Goal: Transaction & Acquisition: Subscribe to service/newsletter

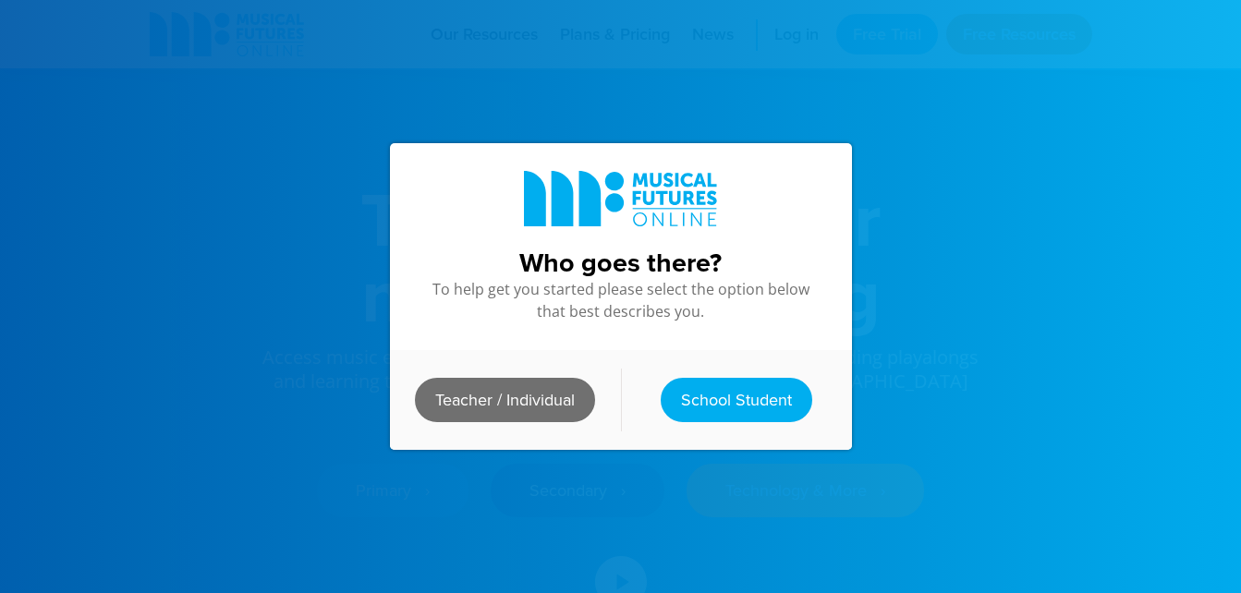
click at [539, 395] on link "Teacher / Individual" at bounding box center [505, 400] width 180 height 44
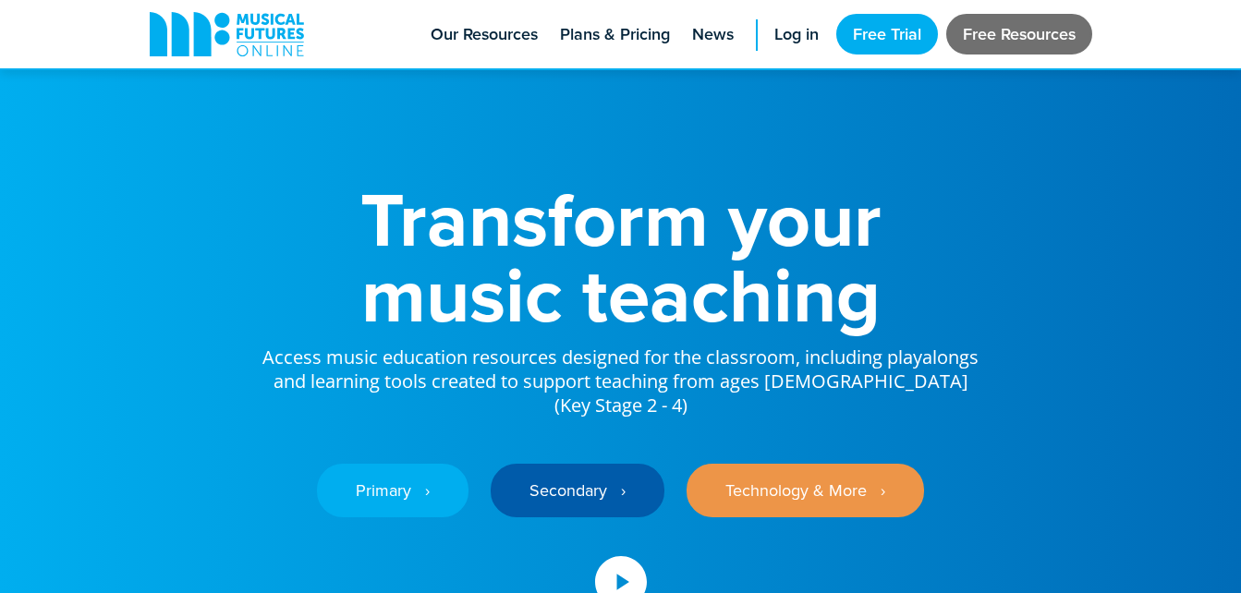
click at [988, 45] on link "Free Resources" at bounding box center [1019, 34] width 146 height 41
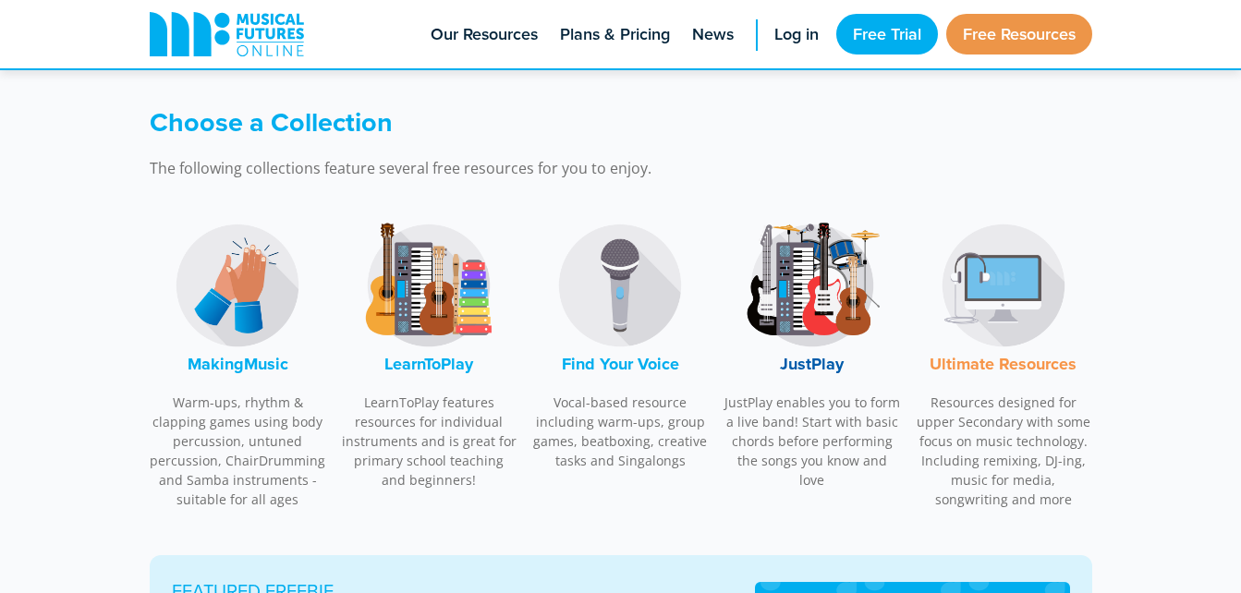
scroll to position [522, 0]
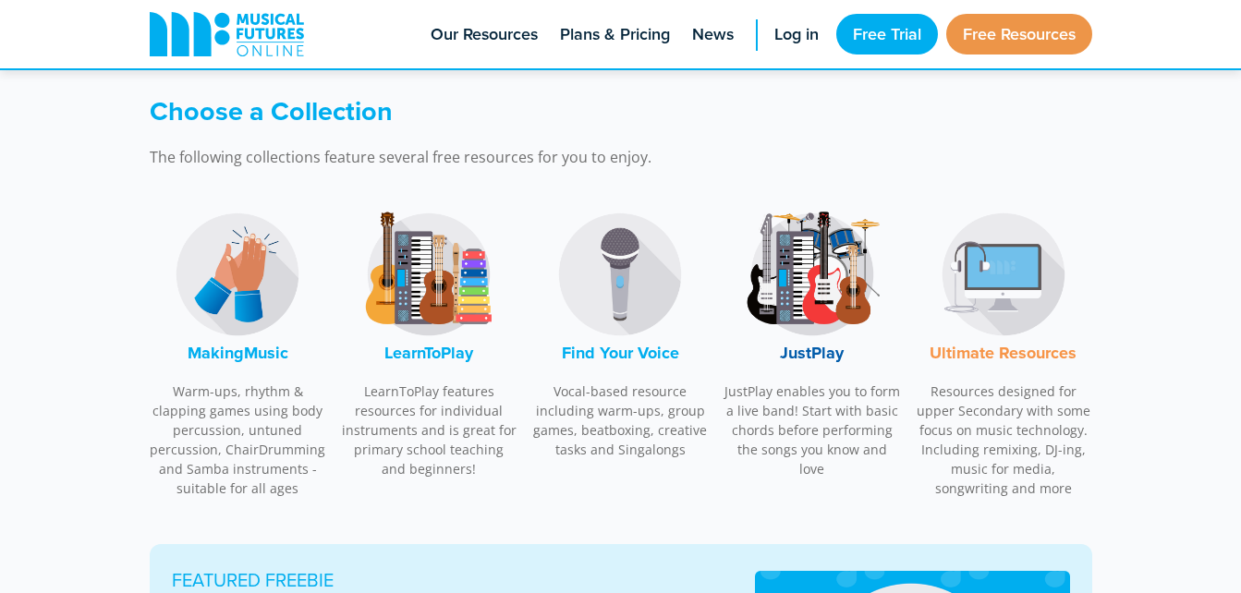
click at [279, 299] on img at bounding box center [237, 274] width 139 height 139
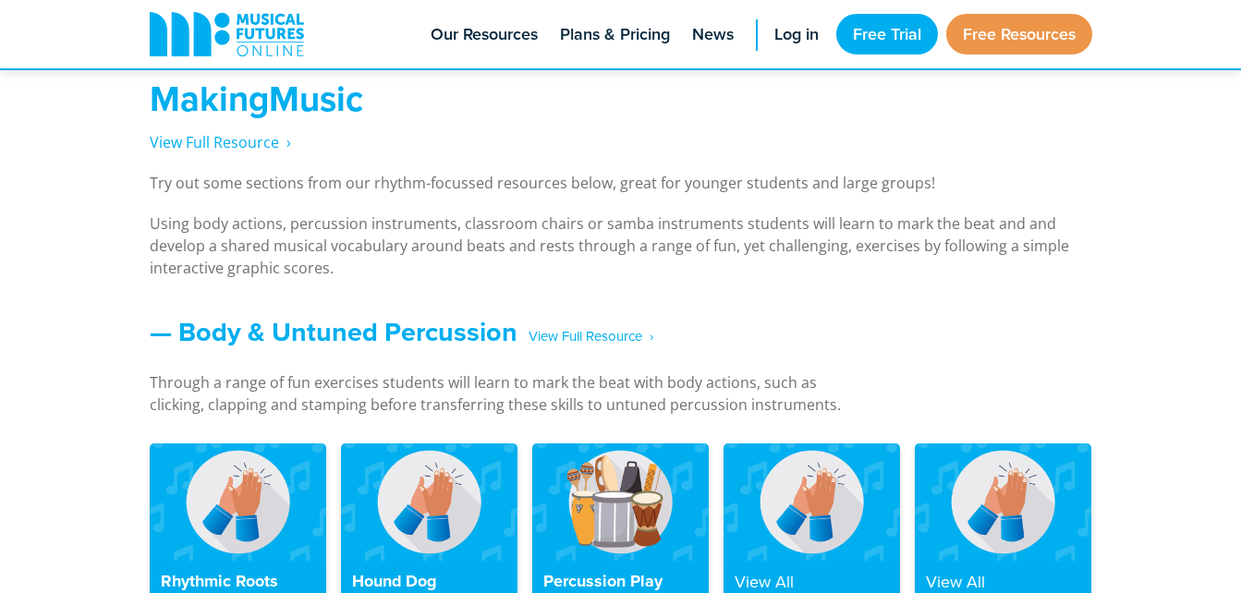
scroll to position [1366, 0]
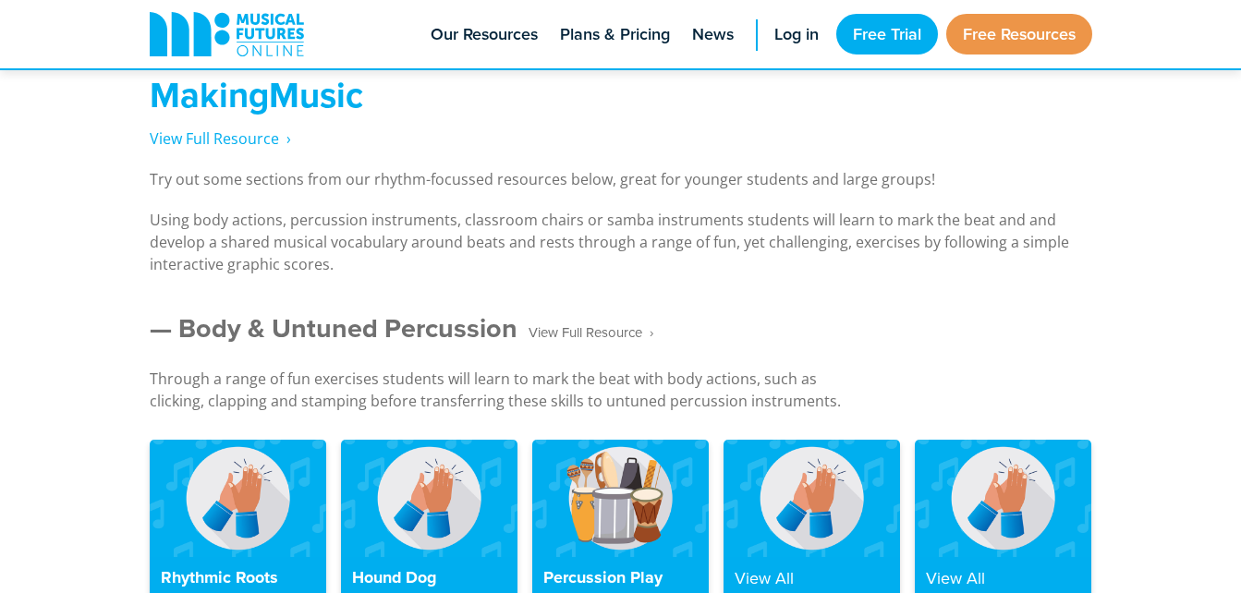
click at [638, 338] on span "‎ ‎ ‎ View Full Resource‎‏‏‎ ‎ ›" at bounding box center [585, 333] width 136 height 32
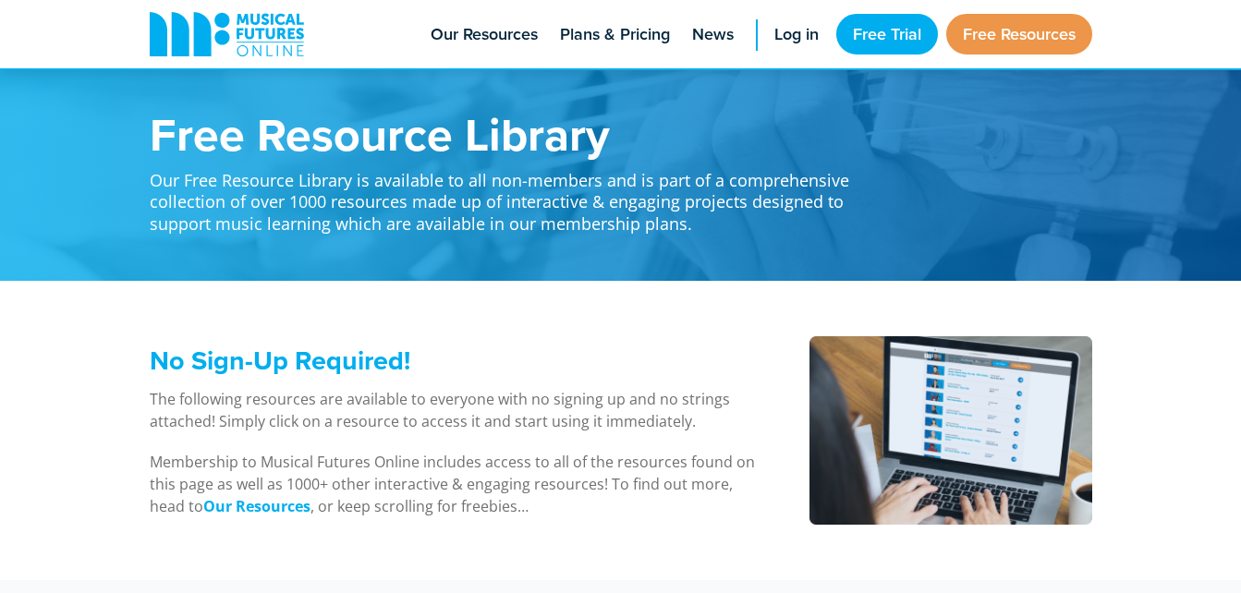
scroll to position [1366, 0]
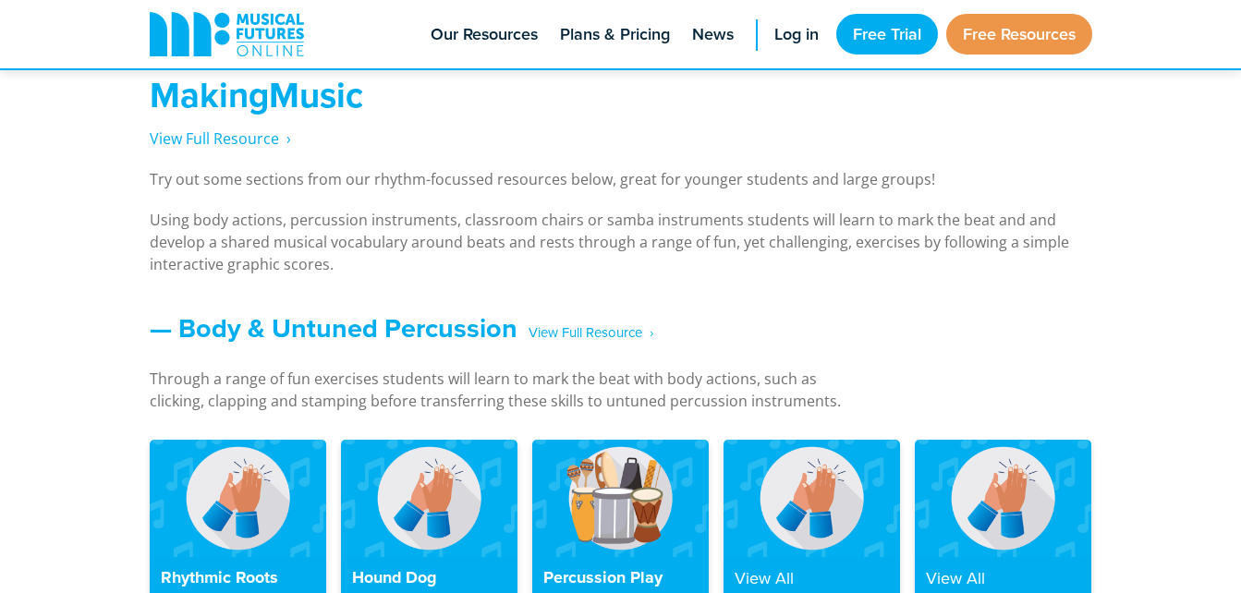
click at [861, 279] on div "MakingMusic View Full Resource‎‏‏‎ ‎ › Try out some sections from our rhythm-fo…" at bounding box center [620, 155] width 1241 height 275
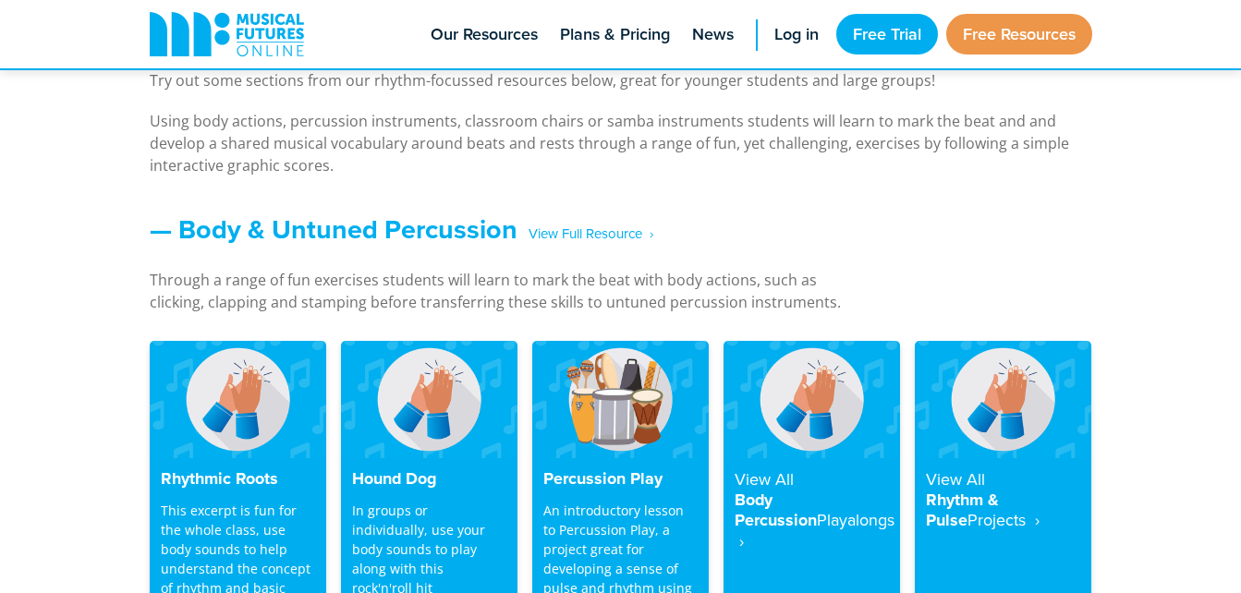
scroll to position [1551, 0]
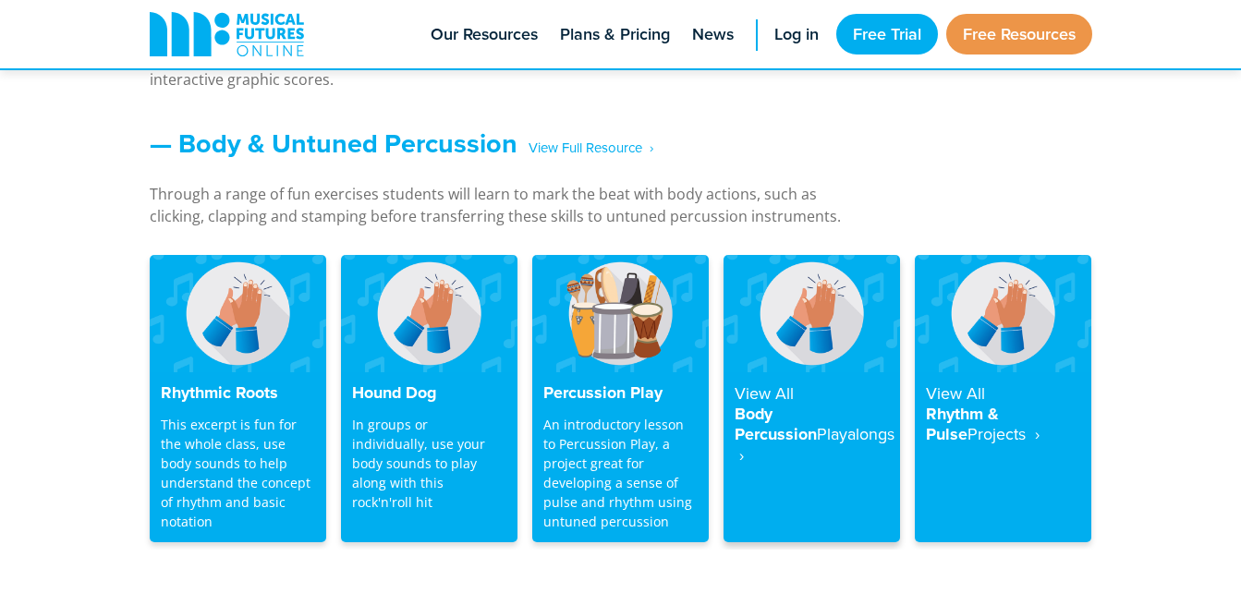
click at [812, 390] on h4 "View All Body Percussion Playalongs ‎ ›" at bounding box center [811, 424] width 154 height 82
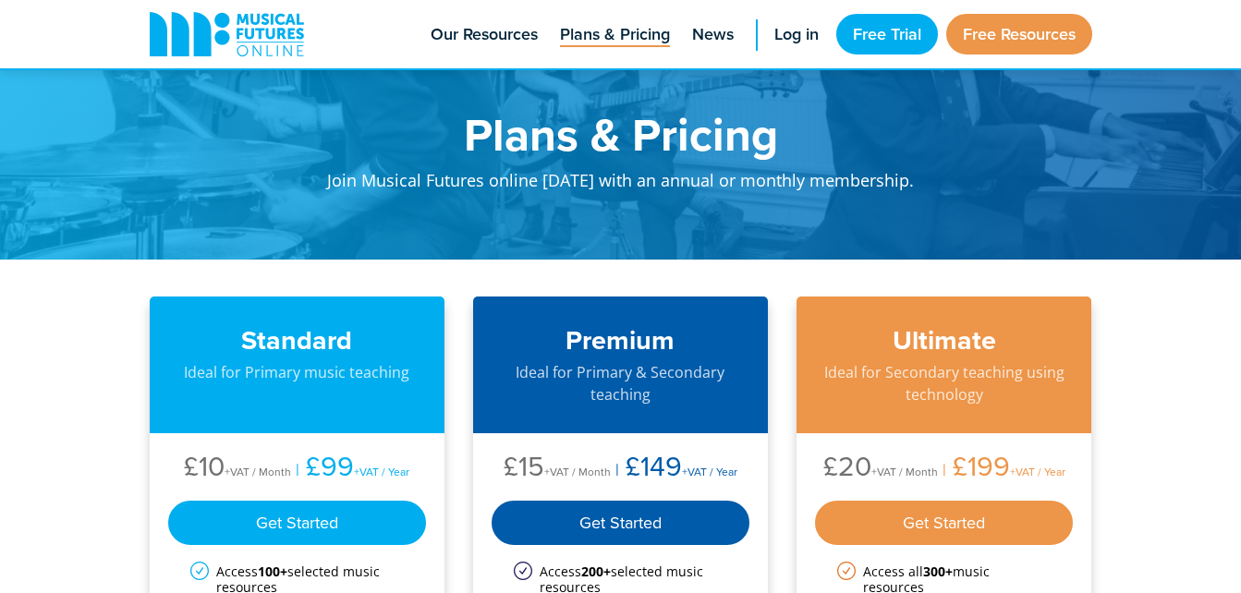
click at [907, 215] on div "Plans & Pricing Join Musical Futures online today with an annual or monthly mem…" at bounding box center [620, 130] width 979 height 260
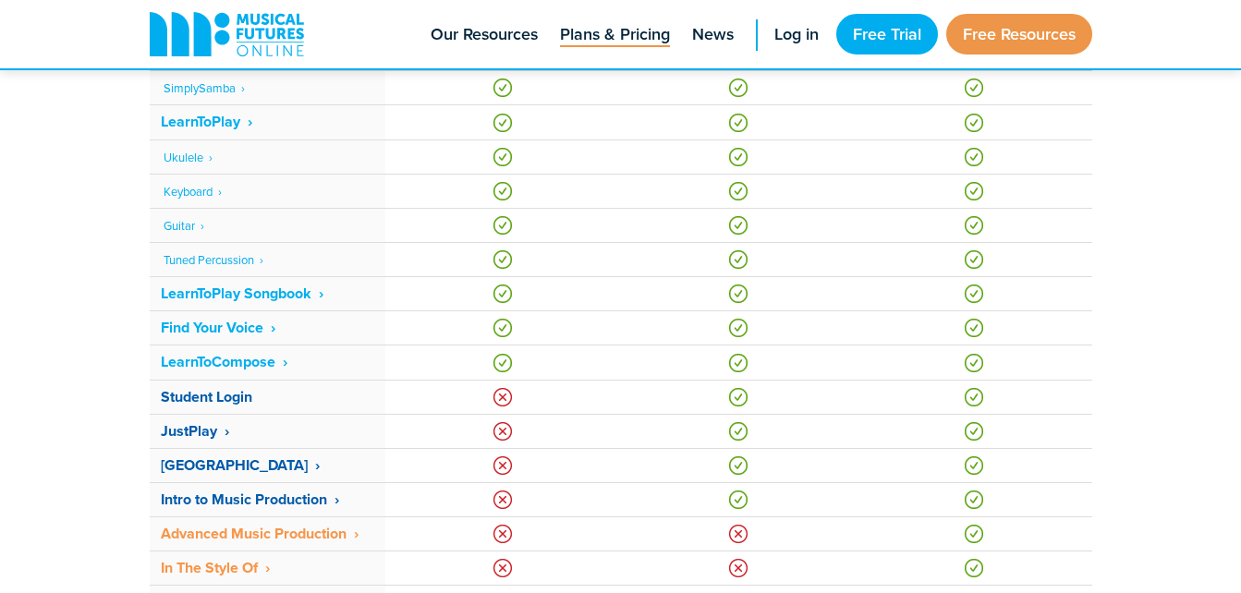
scroll to position [1182, 0]
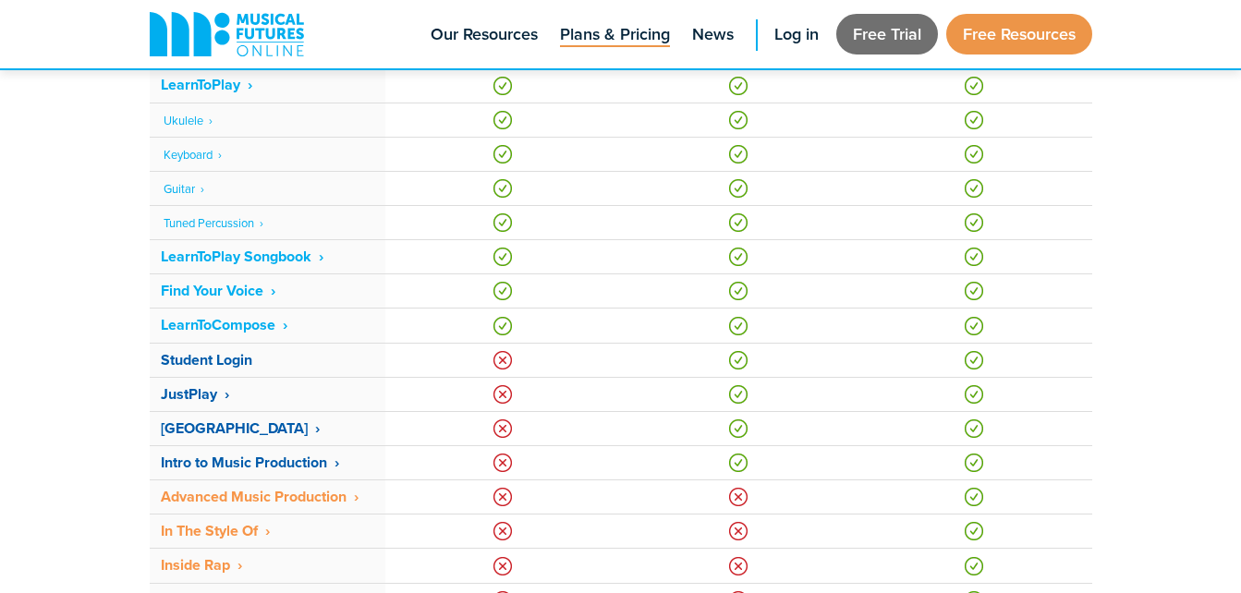
click at [867, 44] on link "Free Trial" at bounding box center [887, 34] width 102 height 41
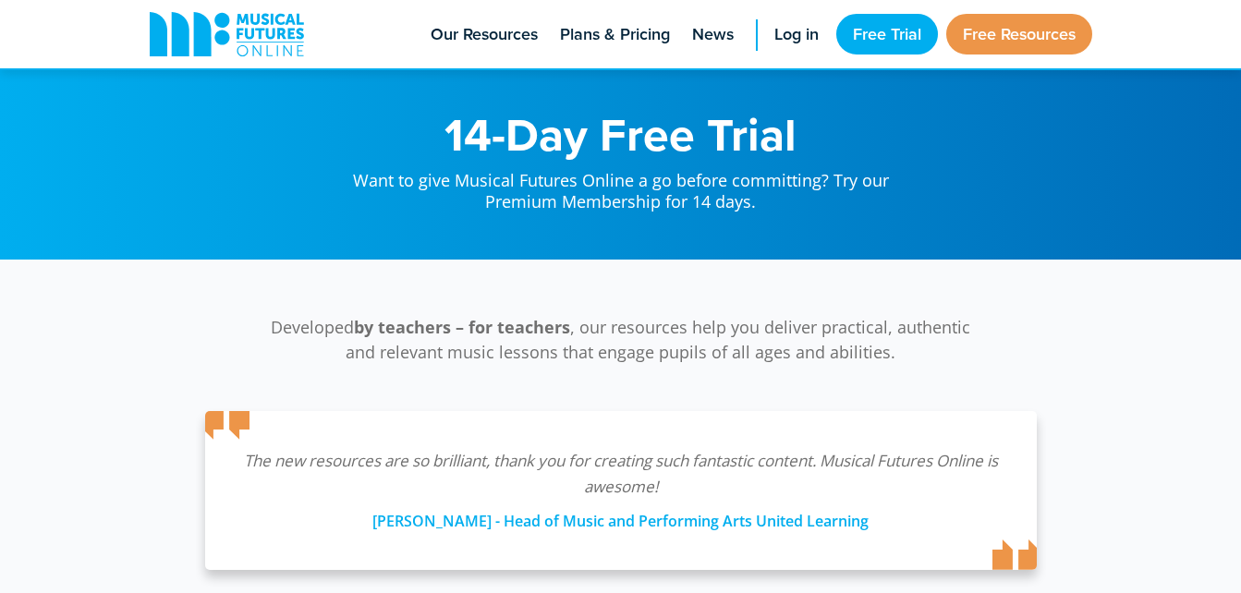
click at [759, 315] on p "Developed by teachers – for teachers , our resources help you deliver practical…" at bounding box center [621, 340] width 721 height 50
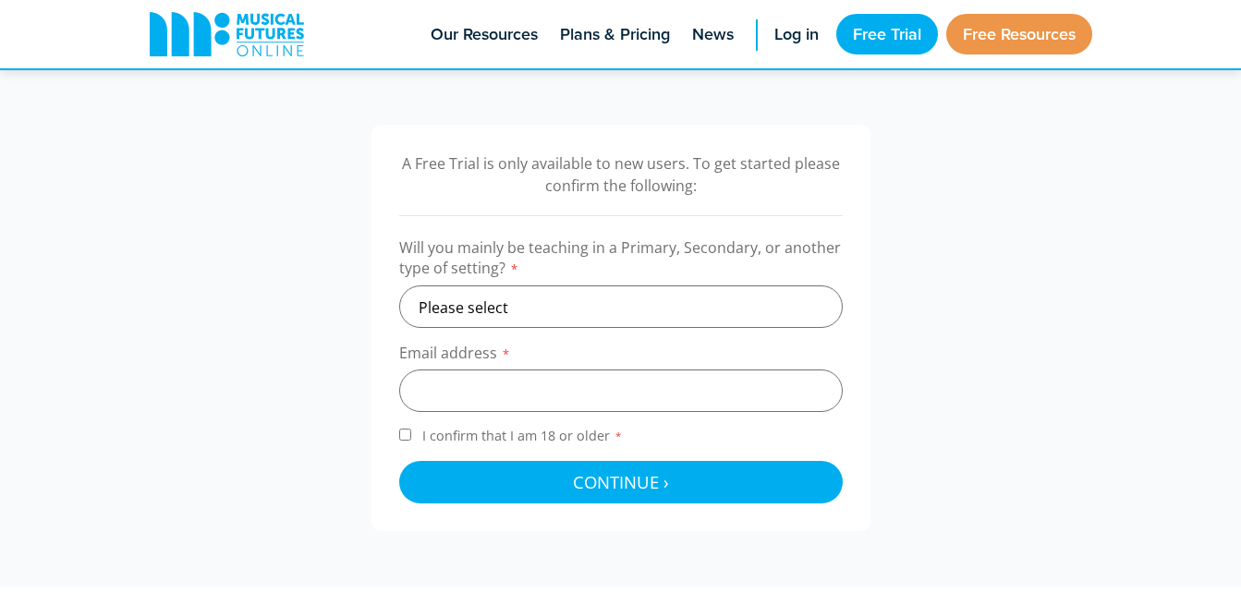
scroll to position [554, 0]
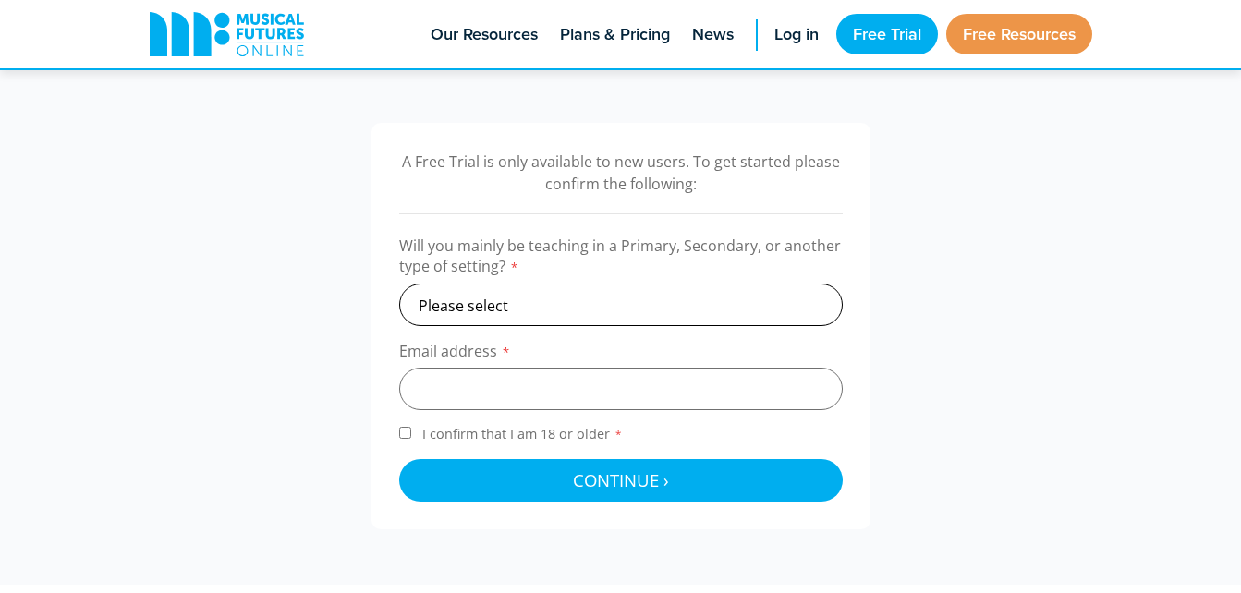
click at [560, 300] on select "Please select Primary Secondary Other" at bounding box center [620, 305] width 443 height 42
select select "primary"
click at [399, 284] on select "Please select Primary Secondary Other" at bounding box center [620, 305] width 443 height 42
click at [464, 377] on input "email" at bounding box center [620, 389] width 443 height 42
type input "niamhoc46@gmail.com"
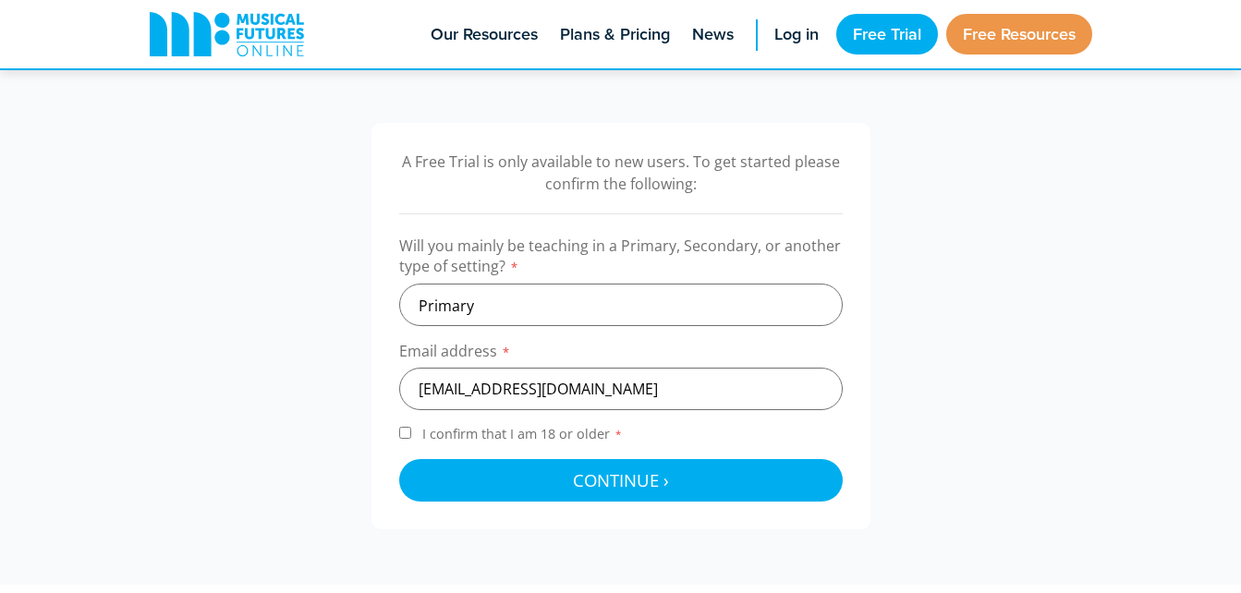
click at [409, 434] on input "I confirm that I am 18 or older *" at bounding box center [405, 433] width 12 height 12
checkbox input "true"
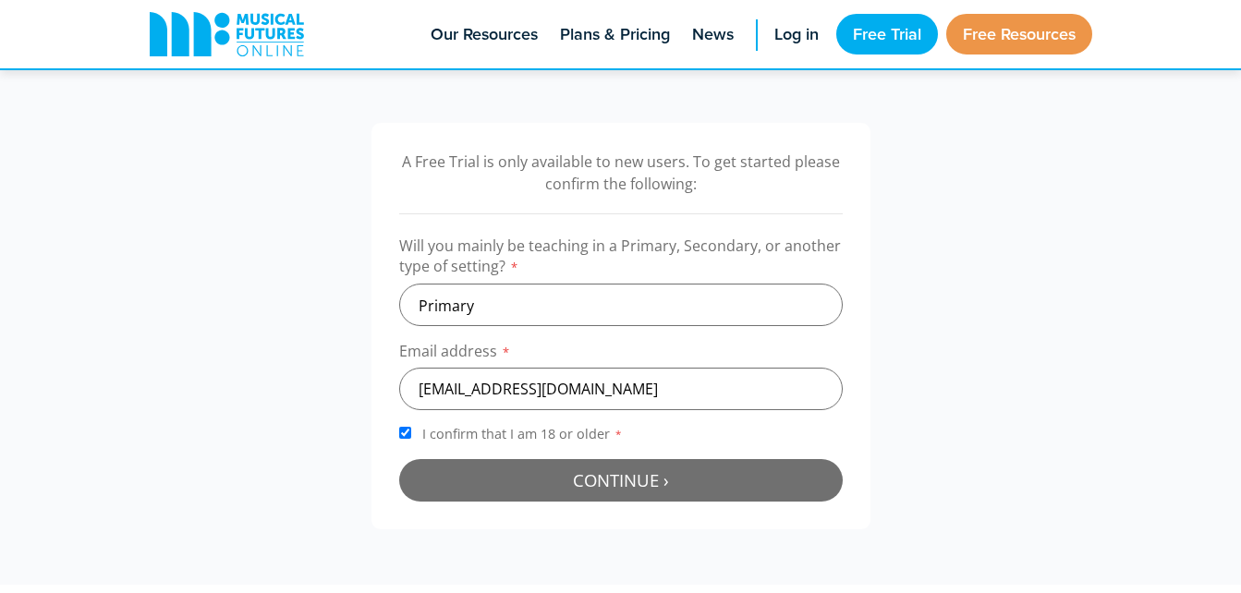
click at [474, 467] on button "Continue › Checking your details..." at bounding box center [620, 480] width 443 height 42
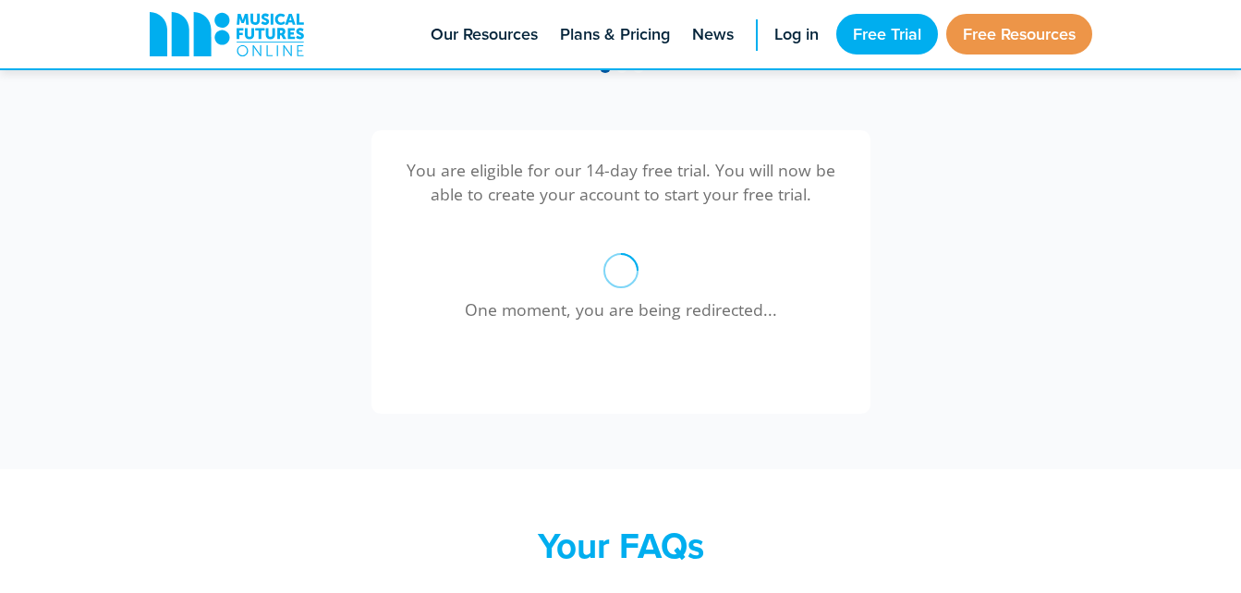
scroll to position [561, 0]
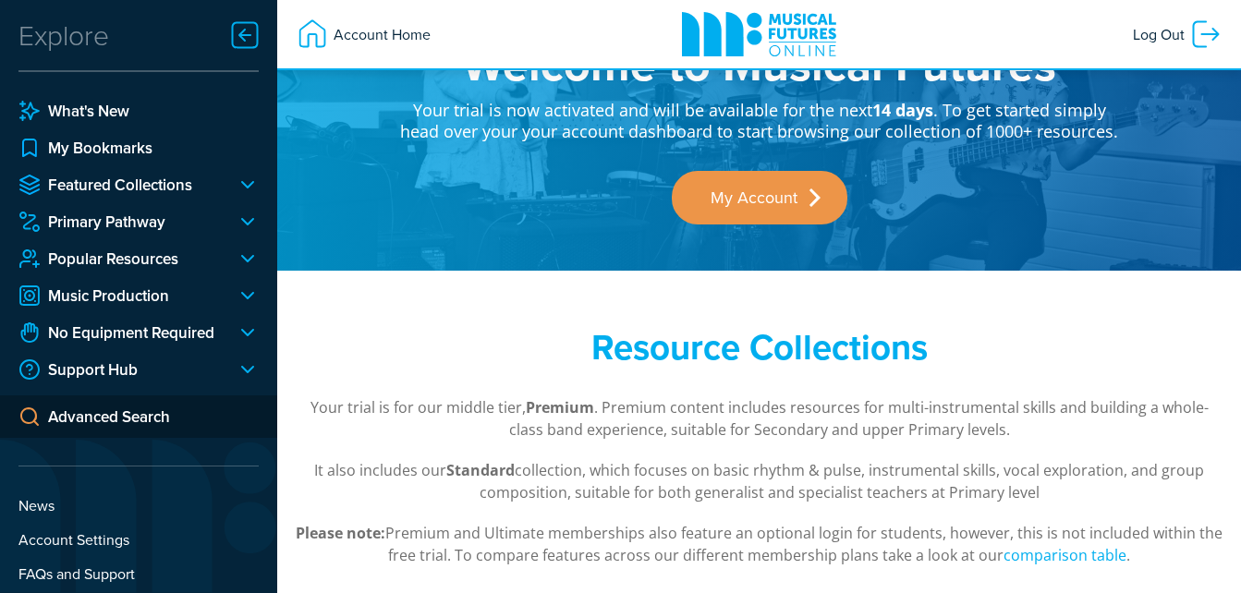
scroll to position [51, 0]
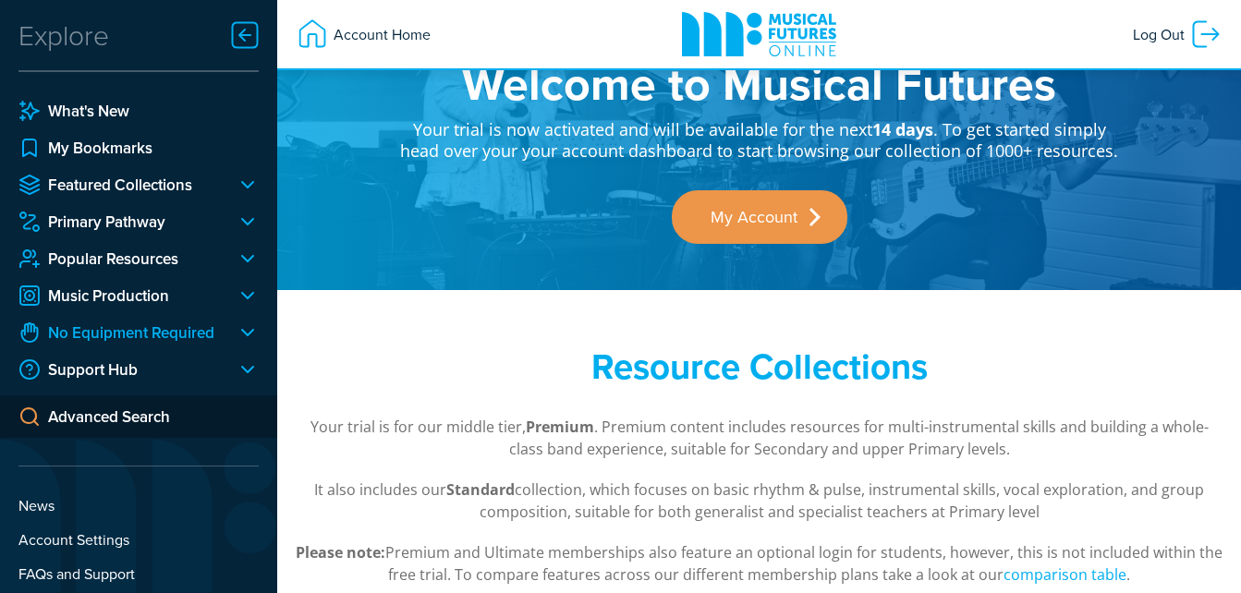
click at [138, 328] on link "No Equipment Required" at bounding box center [119, 332] width 203 height 22
